Goal: Task Accomplishment & Management: Manage account settings

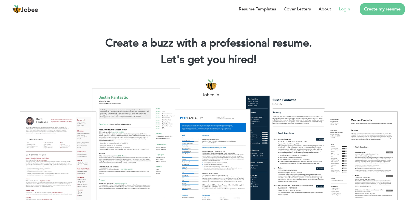
click at [342, 9] on link "Login" at bounding box center [344, 9] width 11 height 7
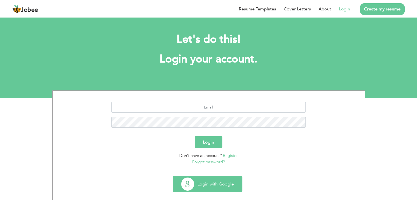
click at [211, 184] on button "Login with Google" at bounding box center [207, 184] width 69 height 16
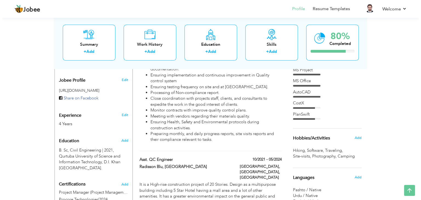
scroll to position [192, 0]
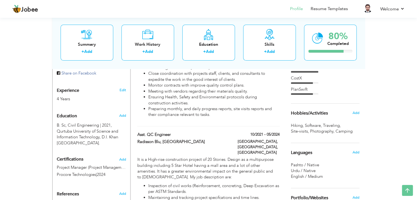
click at [127, 90] on div "Edit" at bounding box center [123, 88] width 13 height 13
type input "Engr. [GEOGRAPHIC_DATA]"
type input "Khan (Civil/62482)"
type input "03419330973"
select select "number:166"
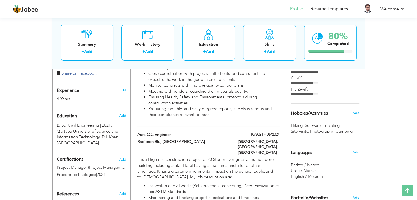
type input "KPK"
type input "Swat"
select select "number:6"
type input "J7 Group"
type input "QC Engineer"
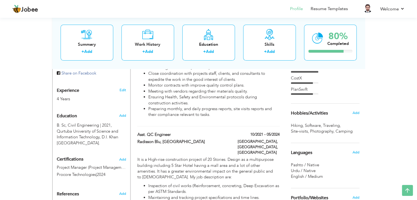
type input "https://www.linkedin.com/in/kamran-khan-7b1ab61a3?lipi=urn%3Ali%3Apage%3Ad_flag…"
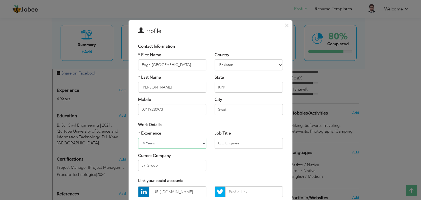
click at [142, 143] on select "Entry Level Less than 1 Year 1 Year 2 Years 3 Years 4 Years 5 Years 6 Years 7 Y…" at bounding box center [172, 143] width 68 height 11
select select "number:7"
click at [138, 138] on select "Entry Level Less than 1 Year 1 Year 2 Years 3 Years 4 Years 5 Years 6 Years 7 Y…" at bounding box center [172, 143] width 68 height 11
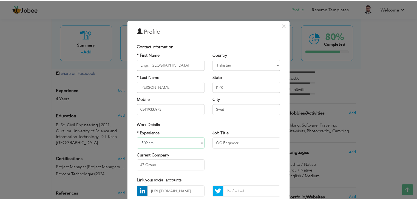
scroll to position [50, 0]
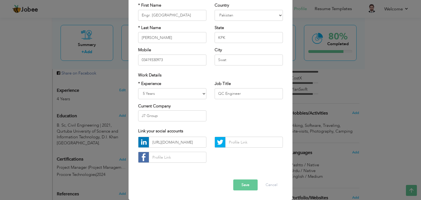
click at [248, 185] on button "Save" at bounding box center [245, 184] width 24 height 11
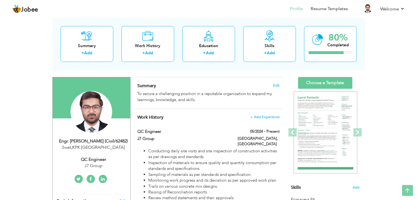
scroll to position [0, 0]
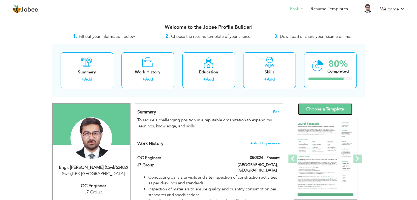
click at [313, 109] on link "Choose a Template" at bounding box center [325, 109] width 54 height 12
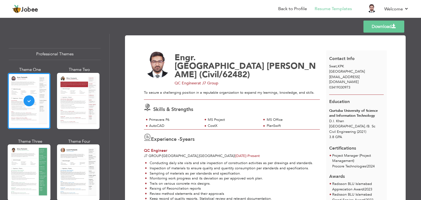
click at [398, 27] on link "Download" at bounding box center [383, 27] width 41 height 12
